Goal: Task Accomplishment & Management: Use online tool/utility

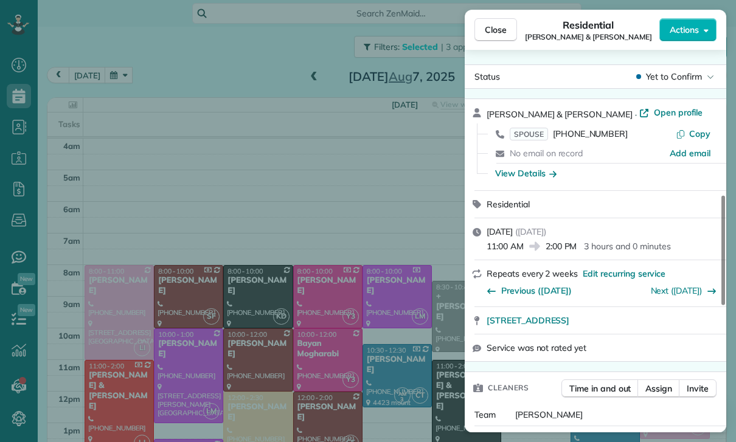
scroll to position [556, 0]
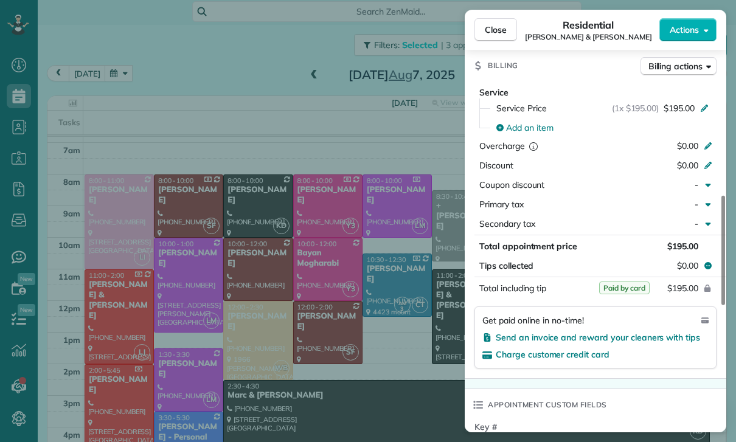
click at [145, 144] on div "Close Residential [PERSON_NAME] & [PERSON_NAME] Actions Status Yet to Confirm […" at bounding box center [368, 221] width 736 height 442
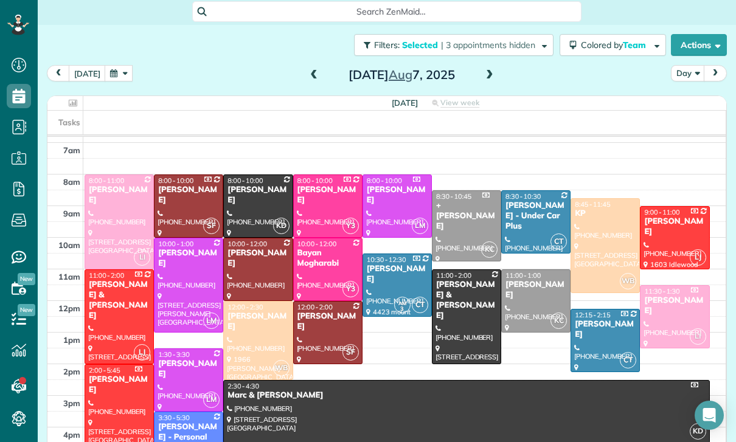
click at [117, 65] on button "button" at bounding box center [119, 73] width 28 height 16
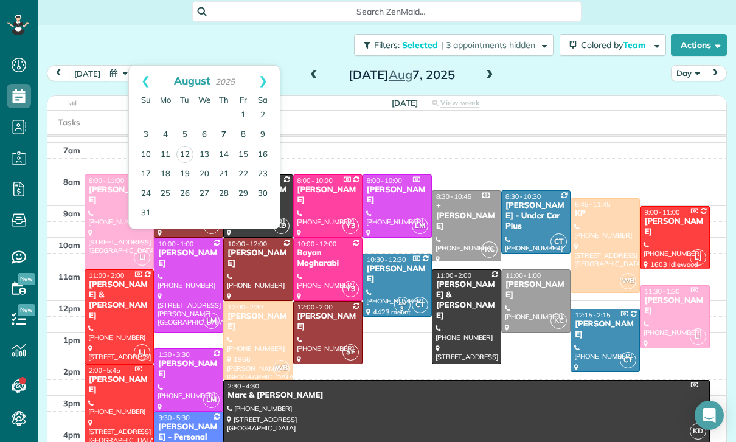
click at [220, 125] on link "7" at bounding box center [223, 134] width 19 height 19
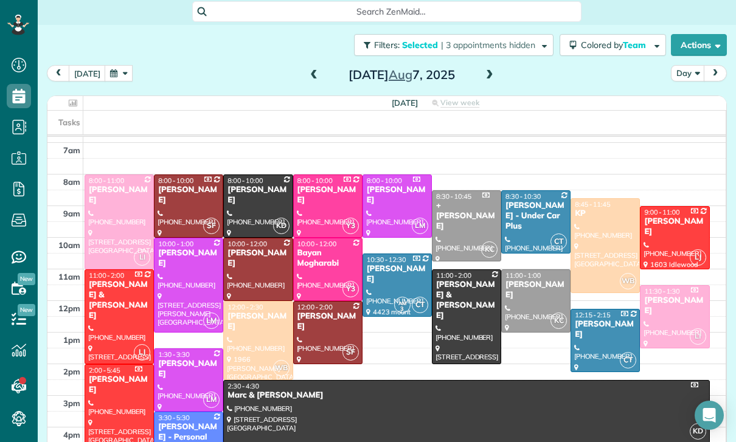
click at [322, 302] on div at bounding box center [328, 333] width 68 height 62
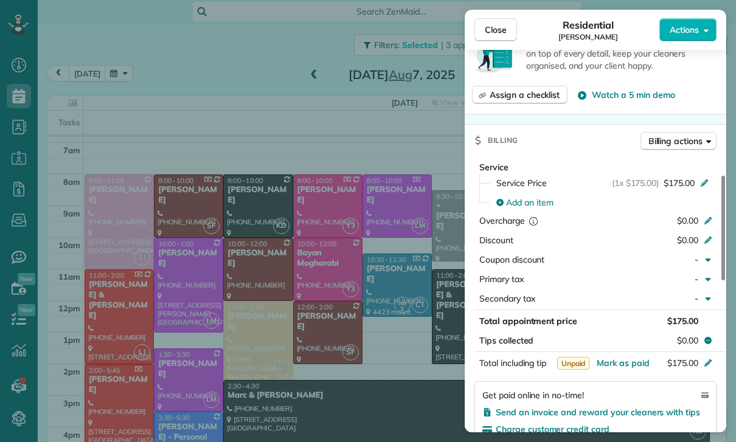
scroll to position [508, 0]
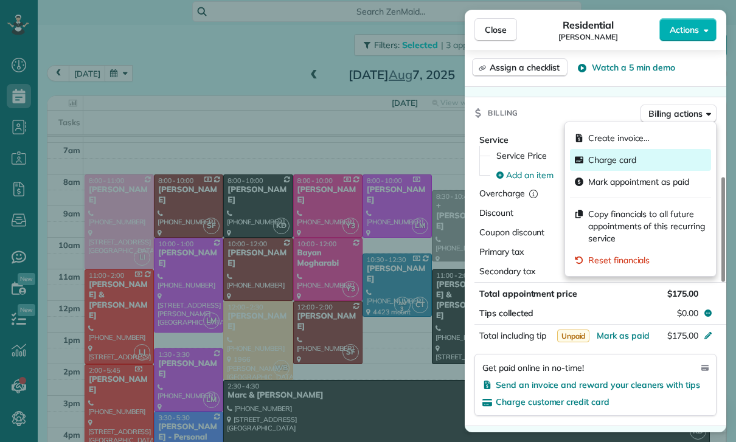
click at [628, 166] on div "Charge card" at bounding box center [640, 160] width 141 height 22
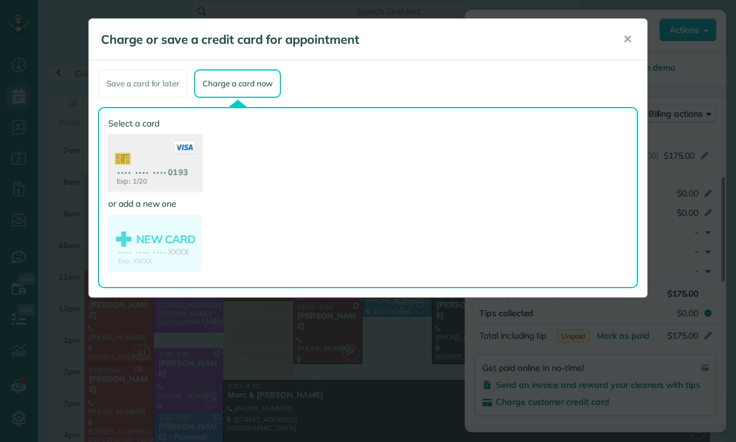
click at [155, 159] on use at bounding box center [155, 164] width 94 height 59
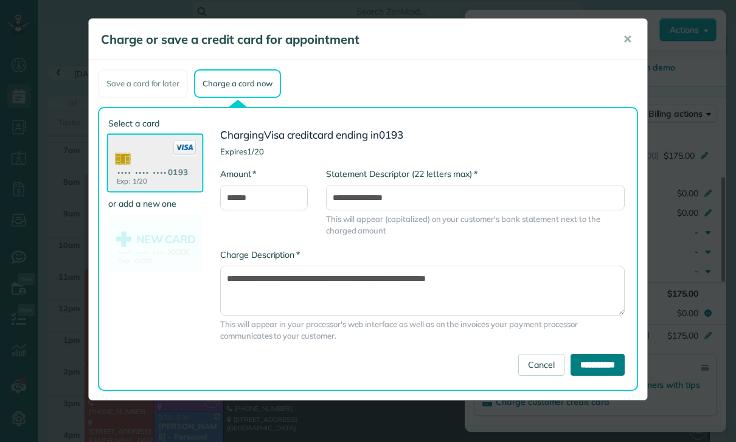
click at [603, 364] on input "**********" at bounding box center [597, 365] width 54 height 22
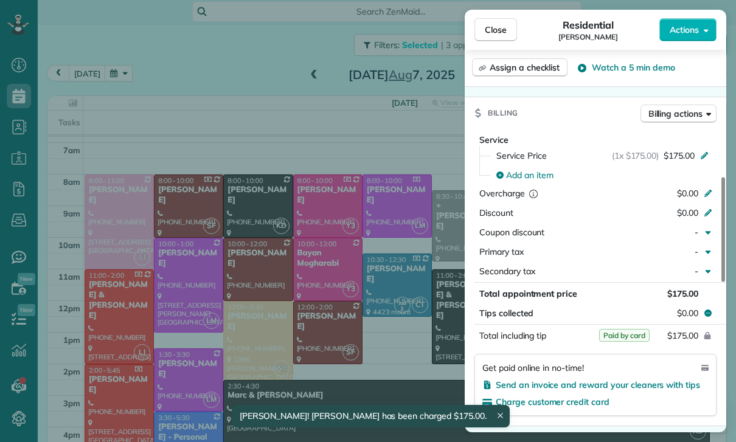
click at [146, 289] on div "Close Residential [PERSON_NAME] Actions Status Yet to Confirm [PERSON_NAME] · O…" at bounding box center [368, 221] width 736 height 442
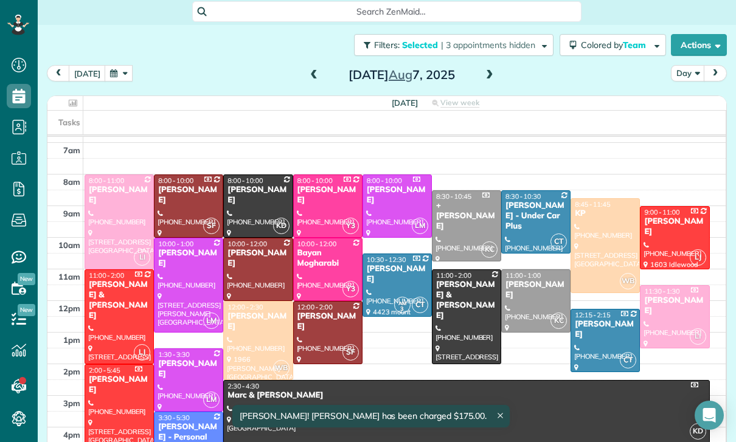
click at [320, 238] on div at bounding box center [328, 269] width 68 height 62
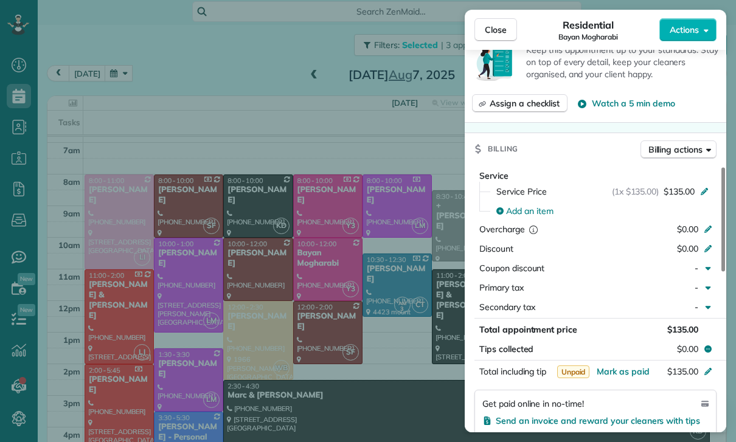
scroll to position [511, 0]
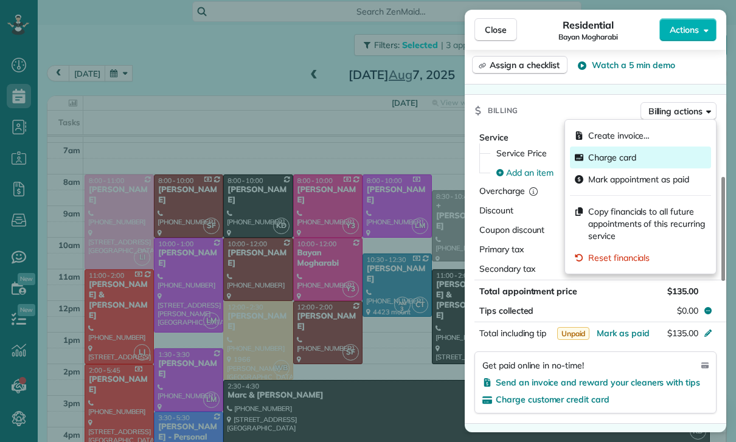
click at [632, 161] on span "Charge card" at bounding box center [612, 157] width 48 height 12
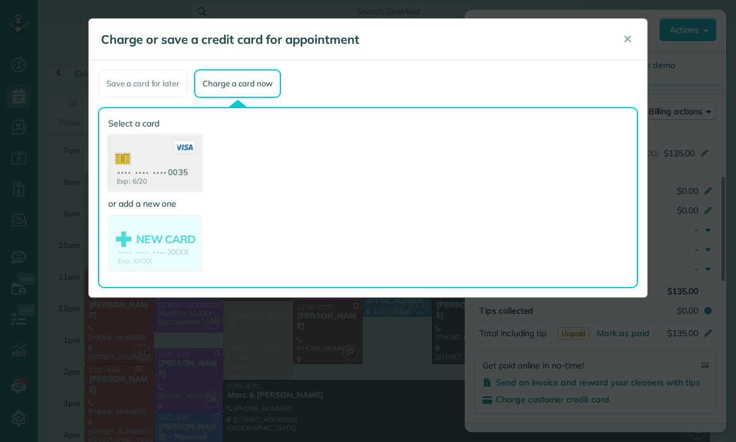
click at [159, 172] on use at bounding box center [155, 164] width 94 height 59
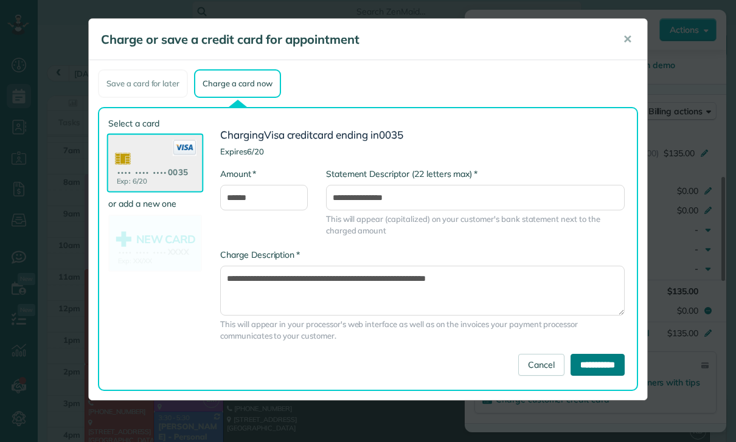
click at [609, 362] on input "**********" at bounding box center [597, 365] width 54 height 22
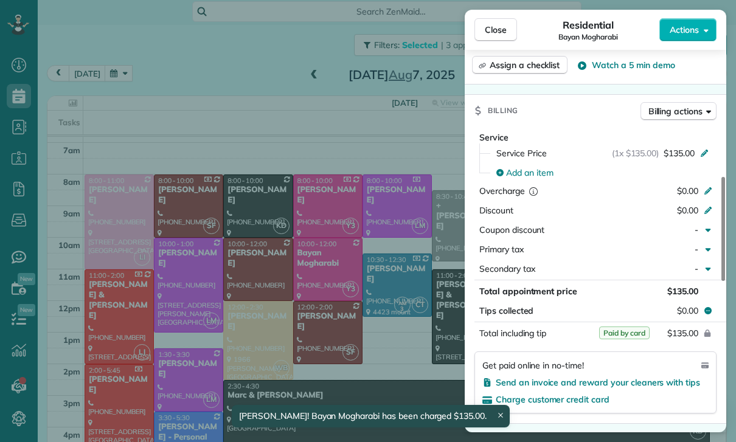
click at [159, 288] on div "Close Residential Bayan Mogharabi Actions Status Yet to Confirm [GEOGRAPHIC_DAT…" at bounding box center [368, 221] width 736 height 442
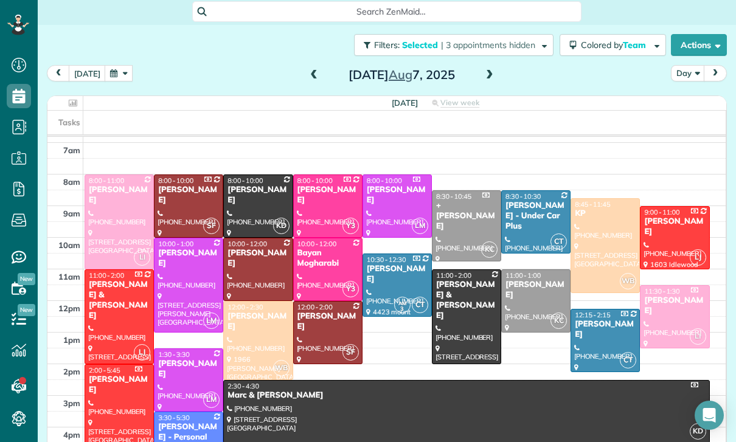
click at [250, 238] on div at bounding box center [258, 269] width 68 height 62
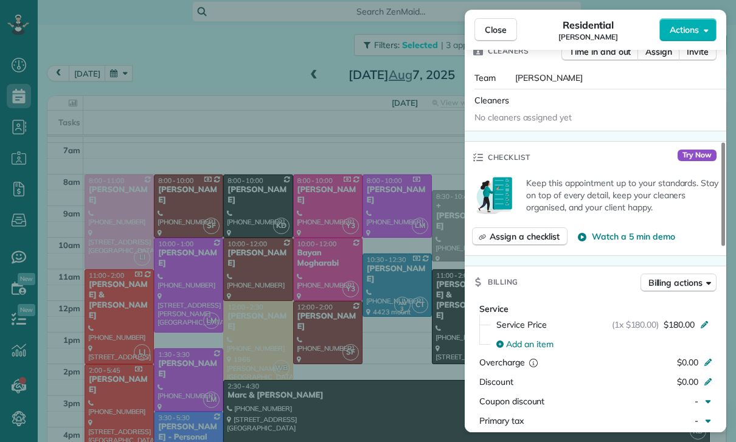
scroll to position [374, 0]
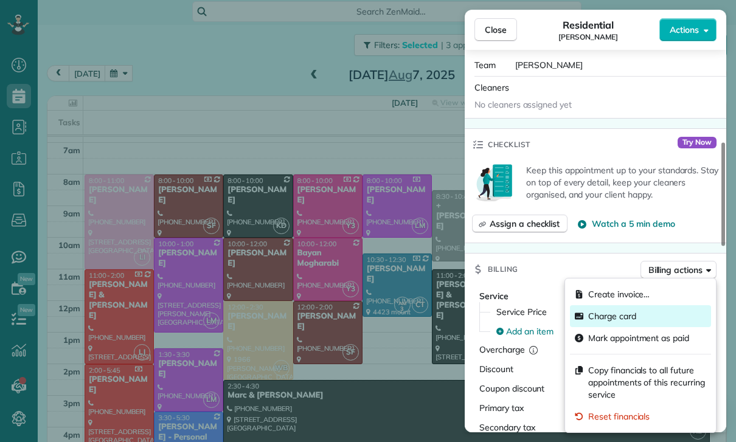
click at [638, 314] on div "Charge card" at bounding box center [640, 316] width 141 height 22
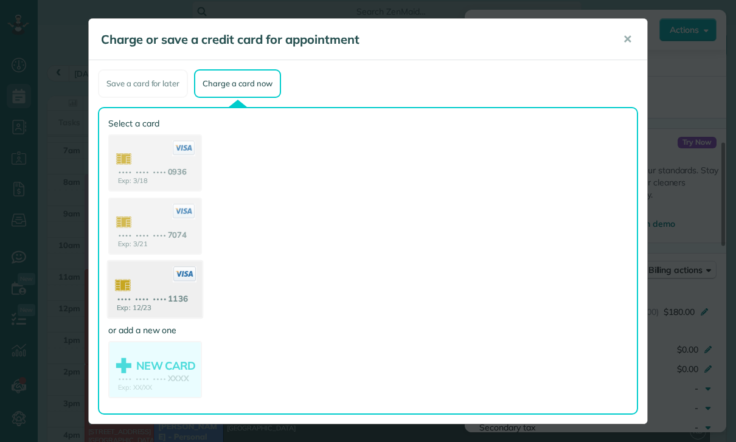
click at [140, 303] on use at bounding box center [155, 290] width 94 height 59
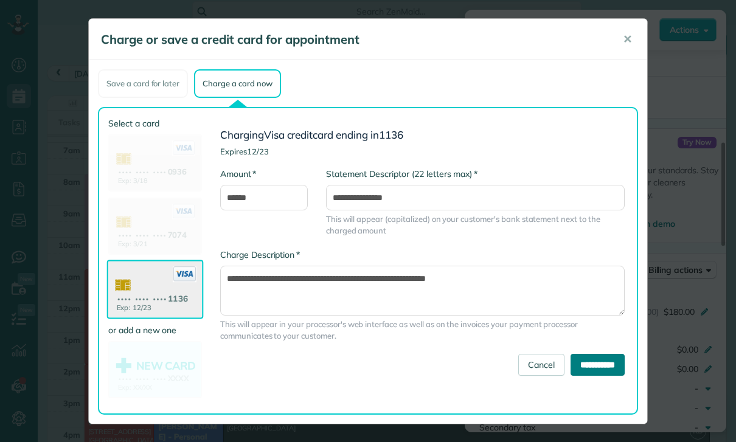
click at [600, 362] on input "**********" at bounding box center [597, 365] width 54 height 22
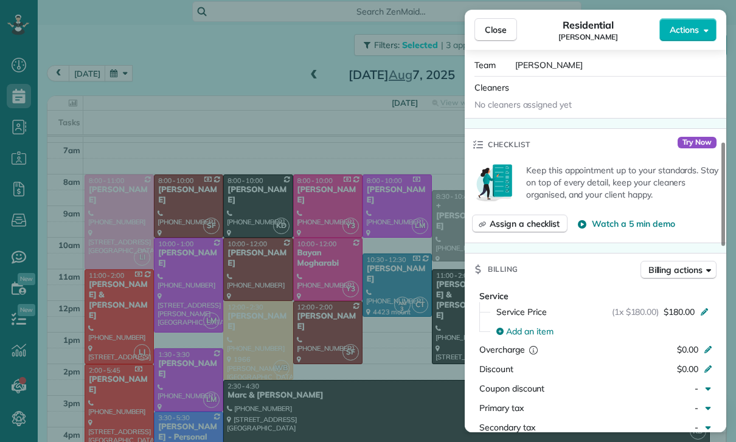
click at [150, 188] on div "Close Residential [PERSON_NAME] Actions Status Yet to Confirm [PERSON_NAME] · O…" at bounding box center [368, 221] width 736 height 442
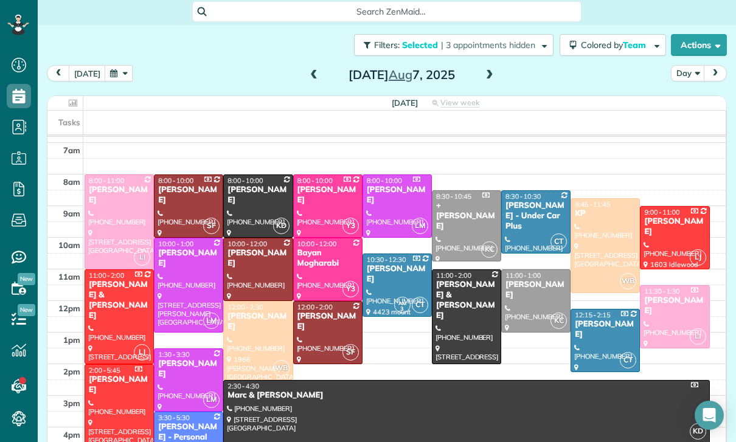
click at [499, 65] on div "[DATE] Day [DATE]" at bounding box center [387, 76] width 680 height 22
click at [494, 70] on span at bounding box center [489, 75] width 13 height 11
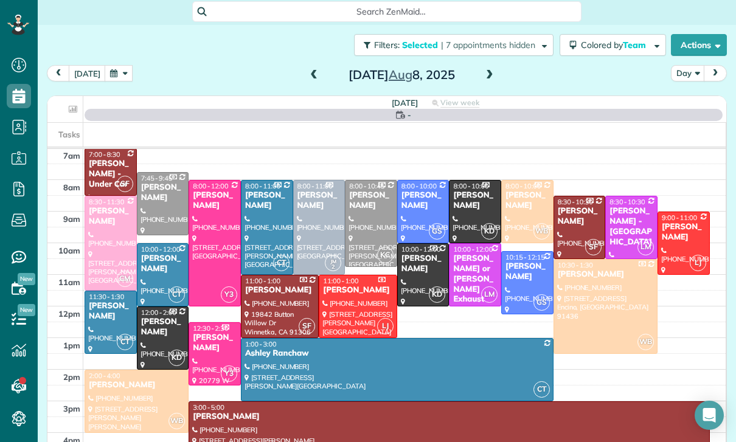
scroll to position [95, 0]
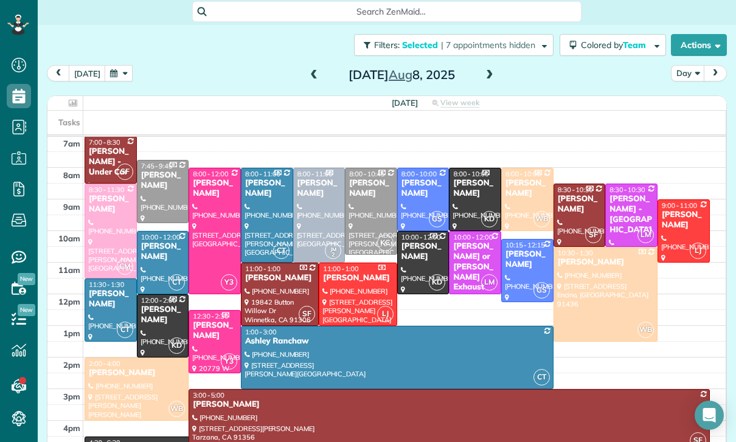
click at [690, 242] on div "LJ" at bounding box center [698, 251] width 18 height 18
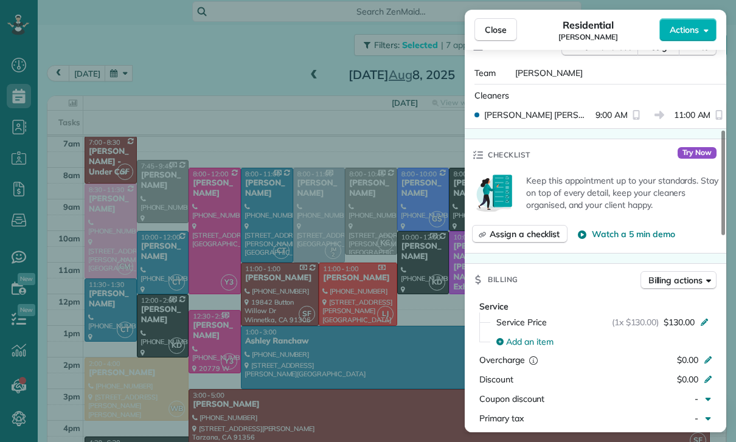
scroll to position [463, 0]
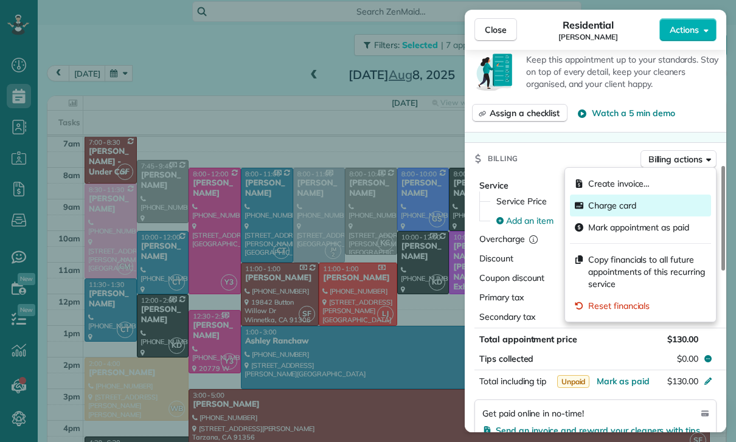
click at [626, 203] on span "Charge card" at bounding box center [612, 205] width 48 height 12
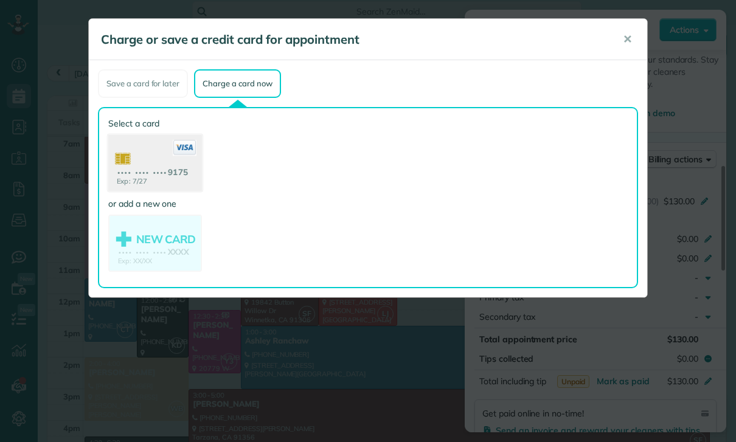
click at [162, 173] on use at bounding box center [155, 164] width 94 height 59
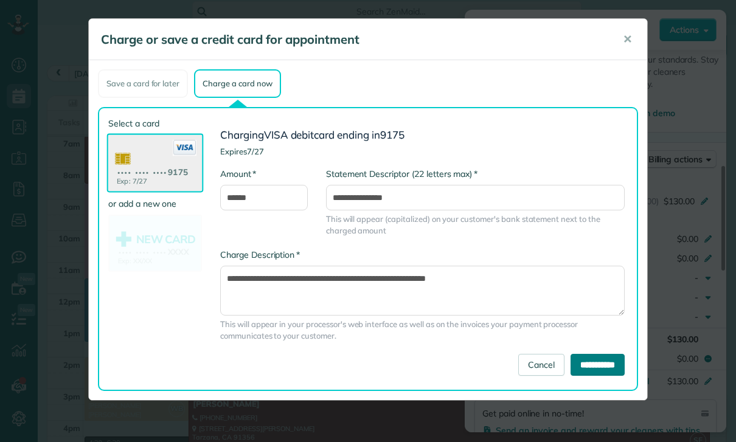
click at [613, 364] on input "**********" at bounding box center [597, 365] width 54 height 22
